Goal: Task Accomplishment & Management: Use online tool/utility

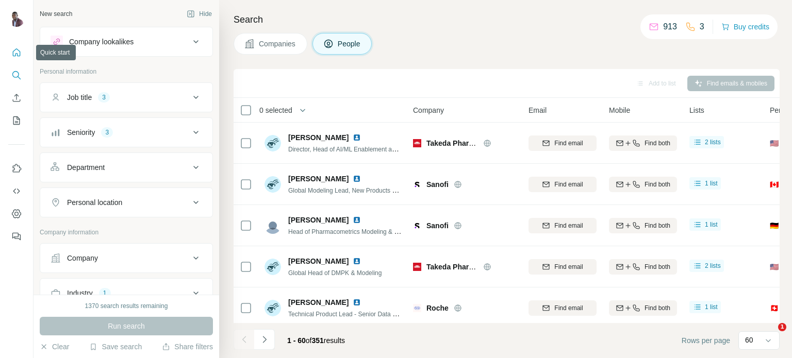
click at [19, 52] on icon "Quick start" at bounding box center [16, 52] width 10 height 10
click at [14, 118] on icon "My lists" at bounding box center [16, 120] width 10 height 10
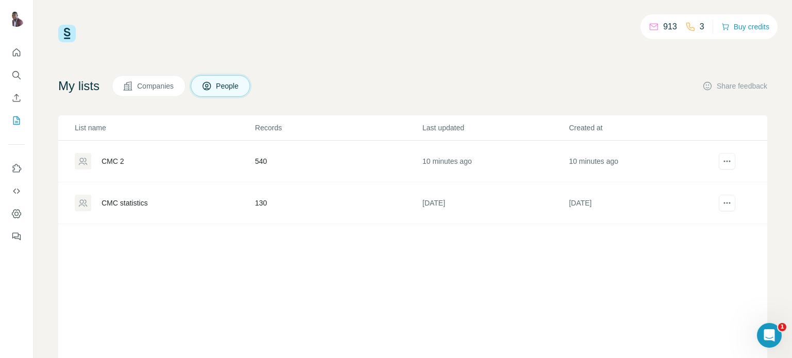
click at [112, 158] on div "CMC 2" at bounding box center [113, 161] width 23 height 10
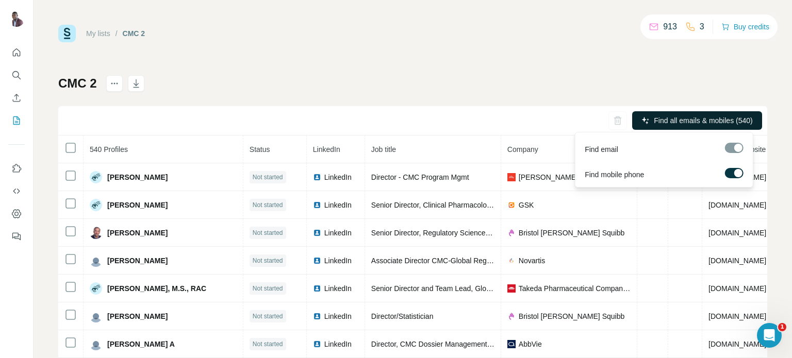
click at [654, 120] on span "Find all emails & mobiles (540)" at bounding box center [703, 120] width 98 height 10
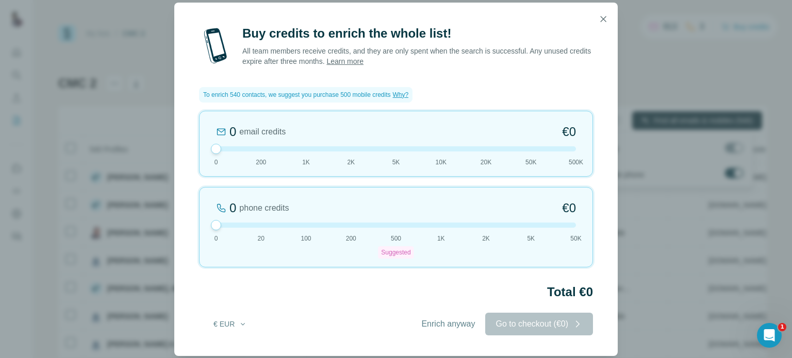
drag, startPoint x: 396, startPoint y: 215, endPoint x: 178, endPoint y: 216, distance: 218.6
click at [178, 216] on div "Buy credits to enrich the whole list! All team members receive credits, and the…" at bounding box center [395, 190] width 443 height 331
click at [362, 309] on div "Buy credits to enrich the whole list! All team members receive credits, and the…" at bounding box center [395, 190] width 443 height 331
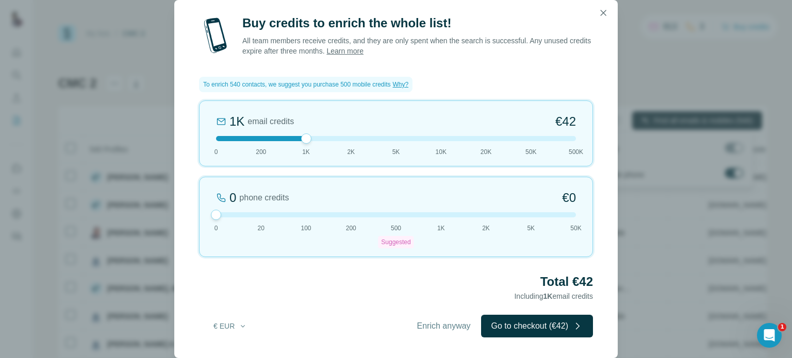
drag, startPoint x: 219, startPoint y: 149, endPoint x: 317, endPoint y: 151, distance: 98.0
click at [317, 151] on div "1K email credits €42 0 200 1K 2K 5K 10K 20K 50K 500K" at bounding box center [396, 134] width 394 height 66
drag, startPoint x: 302, startPoint y: 137, endPoint x: 287, endPoint y: 136, distance: 15.5
click at [287, 136] on div at bounding box center [396, 138] width 360 height 5
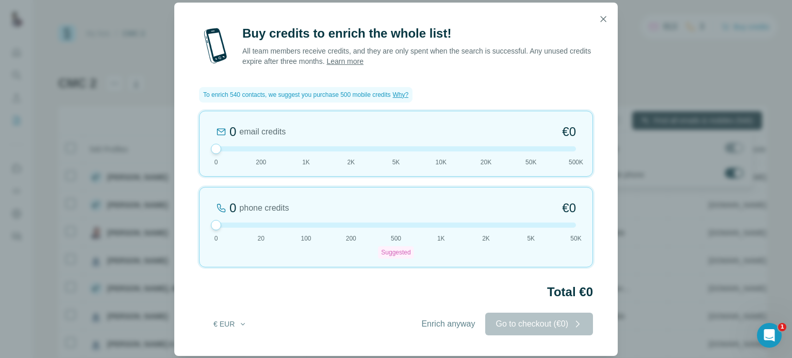
drag, startPoint x: 307, startPoint y: 139, endPoint x: 176, endPoint y: 115, distance: 133.7
click at [176, 115] on div "Buy credits to enrich the whole list! All team members receive credits, and the…" at bounding box center [395, 190] width 443 height 331
click at [452, 324] on span "Enrich anyway" at bounding box center [448, 324] width 54 height 12
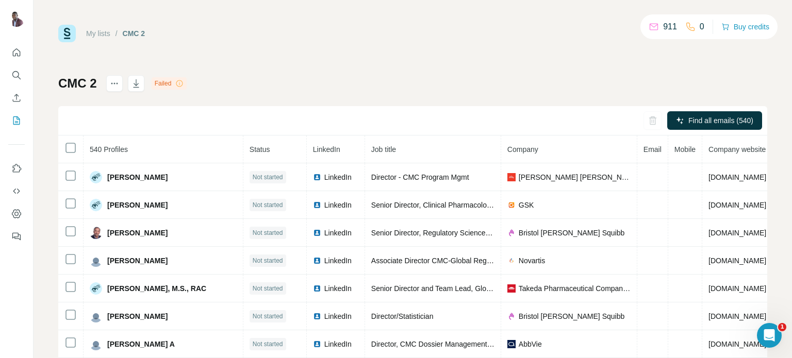
click at [175, 84] on div "Failed" at bounding box center [170, 83] width 36 height 12
click at [392, 87] on div "CMC 2 Failed Find all emails (540) 540 Profiles Status LinkedIn Job title Compa…" at bounding box center [412, 241] width 709 height 333
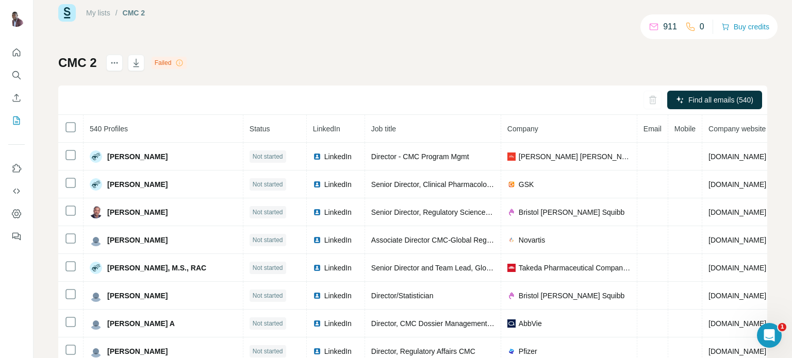
scroll to position [74, 0]
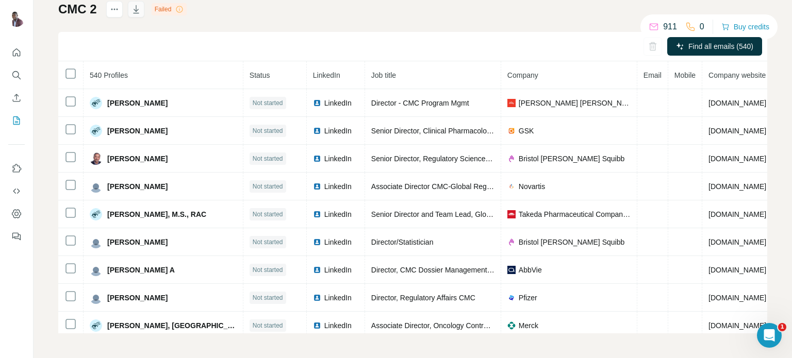
click at [140, 10] on icon "button" at bounding box center [136, 9] width 10 height 10
